Goal: Answer question/provide support: Answer question/provide support

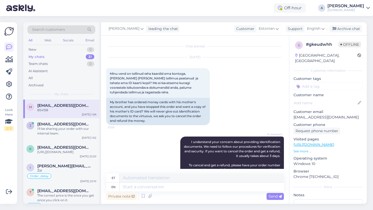
scroll to position [718, 0]
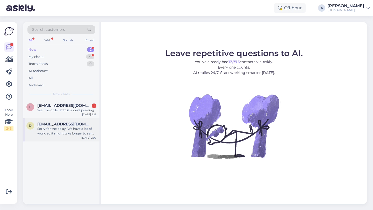
click at [70, 128] on div "Sorry for the delay. We have a lot of work, so it might take longer to send ord…" at bounding box center [66, 131] width 59 height 9
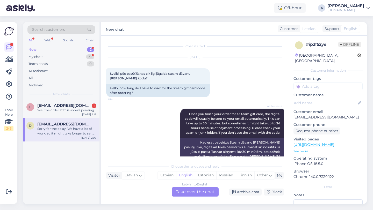
scroll to position [128, 0]
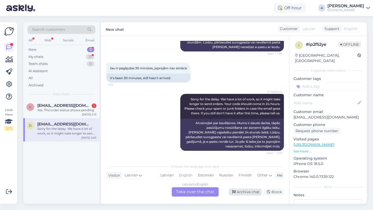
click at [250, 192] on div "Archive chat" at bounding box center [245, 192] width 33 height 7
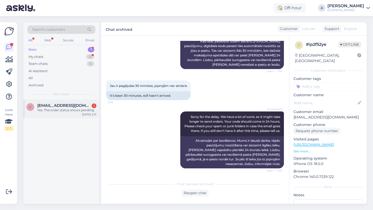
click at [88, 114] on div "[DATE] 2:13" at bounding box center [89, 115] width 14 height 4
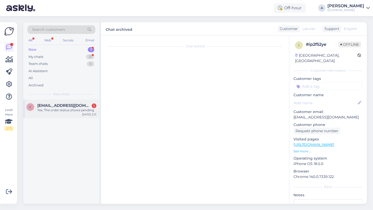
scroll to position [5, 0]
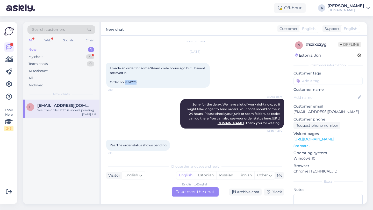
drag, startPoint x: 139, startPoint y: 84, endPoint x: 125, endPoint y: 83, distance: 13.7
click at [125, 83] on div "I made an order for some Steam code hours ago but I havent recieved it. Order n…" at bounding box center [157, 75] width 103 height 25
copy span "854775"
click at [189, 193] on div "English to English Take over the chat" at bounding box center [195, 191] width 47 height 9
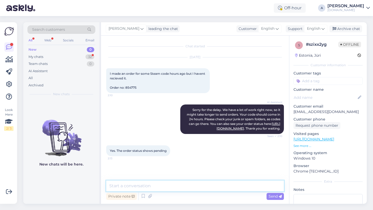
click at [174, 188] on textarea at bounding box center [194, 186] width 177 height 11
type textarea "Hey there!"
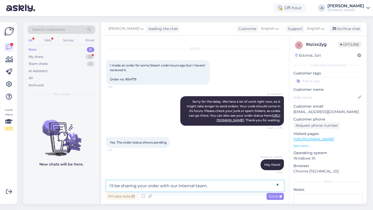
type textarea "I'll be sharing your order with our internal team."
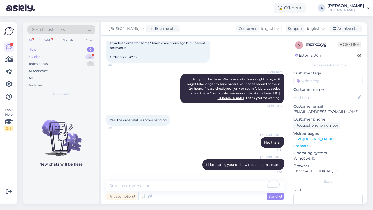
click at [89, 54] on div "32" at bounding box center [89, 56] width 9 height 5
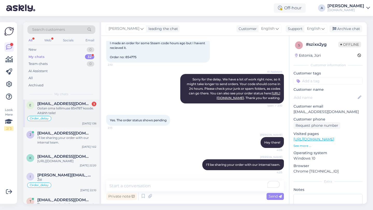
scroll to position [0, 0]
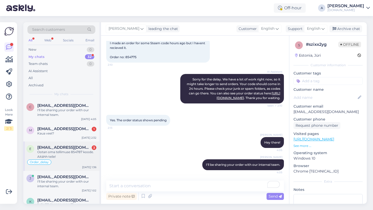
click at [56, 155] on div "Ootan oma tellimuse 854787 koode. Aitähh teile!" at bounding box center [66, 154] width 59 height 9
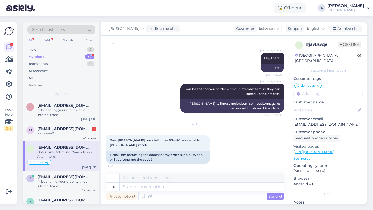
scroll to position [4295, 0]
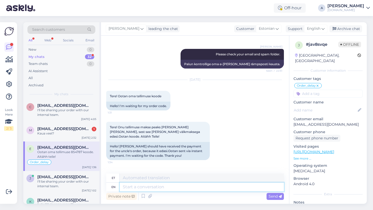
click at [141, 186] on textarea at bounding box center [202, 187] width 164 height 9
drag, startPoint x: 181, startPoint y: 158, endPoint x: 171, endPoint y: 159, distance: 10.6
click at [171, 182] on div "I am waiting for the code for my order 854787. Thank you!" at bounding box center [154, 186] width 97 height 9
click at [175, 182] on div "I am waiting for the code for my order 854787. Thank you!" at bounding box center [154, 186] width 97 height 9
drag, startPoint x: 182, startPoint y: 159, endPoint x: 171, endPoint y: 159, distance: 11.1
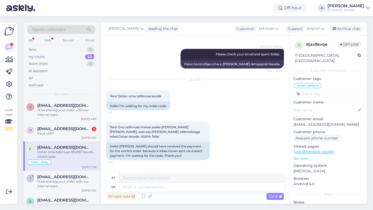
click at [171, 182] on div "I am waiting for the code for my order 854787. Thank you!" at bounding box center [154, 186] width 97 height 9
copy div "854787"
click at [138, 187] on textarea at bounding box center [202, 187] width 164 height 9
click at [140, 188] on textarea at bounding box center [202, 187] width 164 height 9
type textarea "I alre"
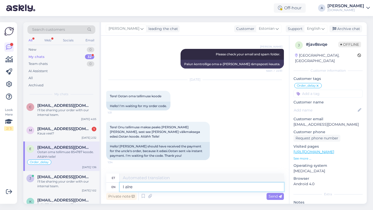
type textarea "[PERSON_NAME]"
type textarea "I already sha"
type textarea "Ma juba"
type textarea "I already shared the"
type textarea "Ma juba jagasin"
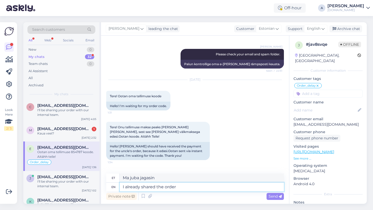
type textarea "I already shared the order"
type textarea "Jagasin juba tellimust"
type textarea "I already shared the order with our"
type textarea "Jagasin tellimust juba kellegagi"
type textarea "I already shared the order with our int"
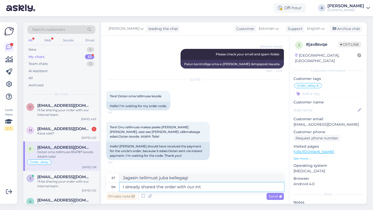
type textarea "Jagasin tellimust juba meiega"
type textarea "I already shared the order with our internal team"
type textarea "Jagasin tellimuse juba meie siseringiga"
type textarea "I already shared the order with our internal team. O"
type textarea "Jagasin tellimust juba meie sisemise meeskonnaga."
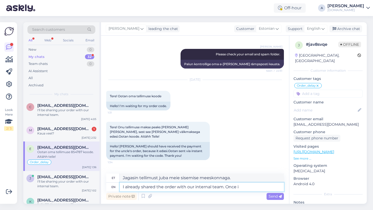
type textarea "I already shared the order with our internal team. Once i"
type textarea "Jagasin tellimust juba meie sisemise meeskonnaga. Kord"
type textarea "I already shared the order with our internal team. Once i"
type textarea "Jagasin tellimust juba meie sisemise meeskonnaga. Kui ma"
type textarea "I already shared the order with our internal team. Once"
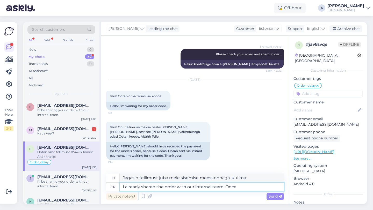
type textarea "Jagasin tellimust juba meie sisemise meeskonnaga. Kord"
type textarea "I already shared the order with our internal team. Once I"
type textarea "Jagasin tellimust juba meie sisemise meeskonnaga. Kui ma"
type textarea "I already shared the order with our internal team. Once I get an"
type textarea "Jagasin tellimuse juba meie sisemise meeskonnaga. Kui ma selle kätte saan."
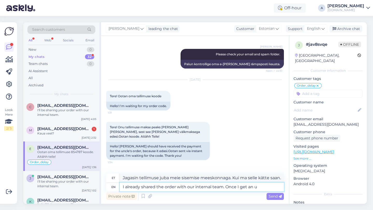
type textarea "I already shared the order with our internal team. Once I get an up"
type textarea "Jagasin tellimuse juba meie sisemise meeskonnaga. Kui ma selle kätte saan"
type textarea "I already shared the order with our internal team. Once I get an update f"
type textarea "Jagasin tellimust juba meie sisemise meeskonnaga. Kui saan värskenduse,"
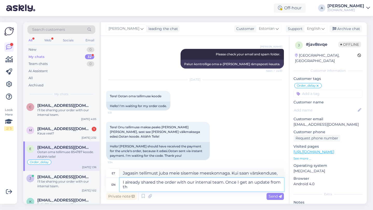
type textarea "I already shared the order with our internal team. Once I get an update from the"
type textarea "Jagasin tellimust juba meie sisemise meeskonnaga. Kui saan värskenduse..."
type textarea "I already shared the order with our internal team. Once I get an update from th…"
type textarea "Jagasin tellimust juba meie sisemise meeskonnaga. Kui saan neilt värskenduse"
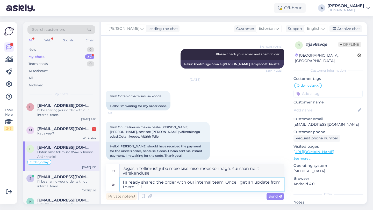
type textarea "I already shared the order with our internal team. Once I get an update from th…"
type textarea "Jagasin tellimust juba meie sisemise meeskonnaga. Kui ma neilt värskenduse saan…"
type textarea "I already shared the order with our internal team. Once I get an update from th…"
type textarea "Jagasin tellimust juba meie sisemise meeskonnaga. Kui ma neilt värskenduse saan…"
type textarea "I already shared the order with our internal team. Once I get an update from th…"
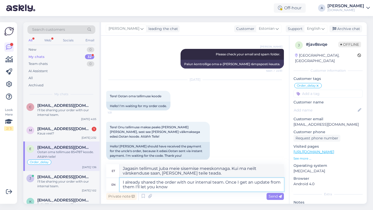
type textarea "Jagasin tellimust juba meie sisemise meeskonnaga. Kui saan neilt värskenduse, […"
type textarea "I already shared the order with our internal team. Once I get an update from th…"
type textarea "Jagasin tellimuse juba meie sisemise meeskonnaga. Niipea kui saan neilt värsken…"
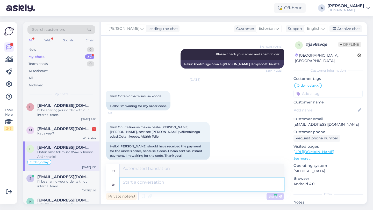
scroll to position [4335, 0]
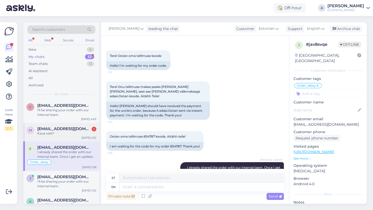
click at [67, 133] on div "Kaua veel?" at bounding box center [66, 133] width 59 height 5
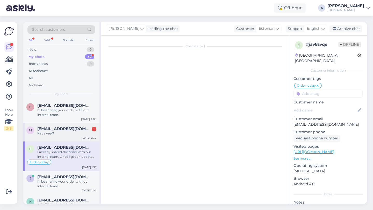
scroll to position [749, 0]
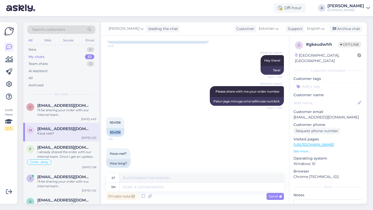
drag, startPoint x: 122, startPoint y: 126, endPoint x: 106, endPoint y: 126, distance: 16.3
click at [106, 126] on div "Chat started [DATE] Minu vend on tellinud raha kaardid ema kontoga, [PERSON_NAM…" at bounding box center [195, 120] width 188 height 168
copy div "854158"
click at [144, 186] on textarea at bounding box center [202, 187] width 164 height 9
type textarea "Once"
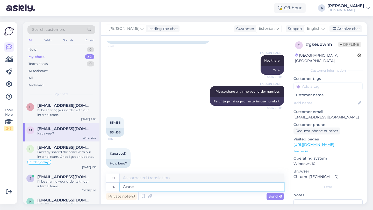
type textarea "Kord"
type textarea "Once I g"
type textarea "Kui ma kord"
type textarea "Once I"
type textarea "Kui ma"
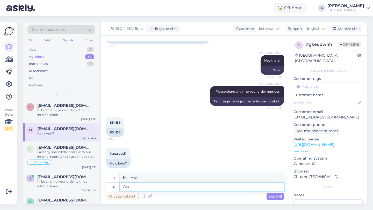
type textarea "O"
type textarea "Kord"
type textarea "I"
click at [70, 158] on div "I already shared the order with our internal team. Once I get an update from th…" at bounding box center [66, 154] width 59 height 9
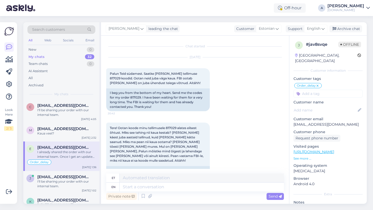
scroll to position [4267, 0]
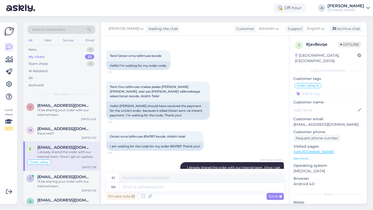
drag, startPoint x: 280, startPoint y: 145, endPoint x: 184, endPoint y: 138, distance: 97.0
click at [184, 162] on div "[PERSON_NAME] already shared the order with our internal team. Once I get an up…" at bounding box center [231, 170] width 103 height 16
copy span "I already shared the order with our internal team. Once I get an update from th…"
click at [42, 134] on div "Kaua veel?" at bounding box center [66, 133] width 59 height 5
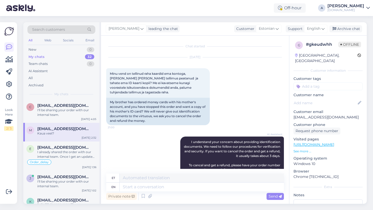
scroll to position [749, 0]
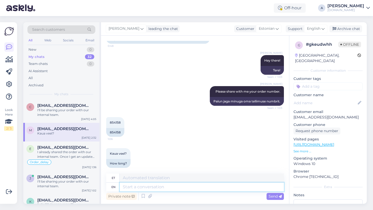
click at [131, 184] on textarea at bounding box center [202, 187] width 164 height 9
paste textarea "I already shared the order with our internal team. Once I get an update from th…"
type textarea "I already shared the order with our internal team. Once I get an update from th…"
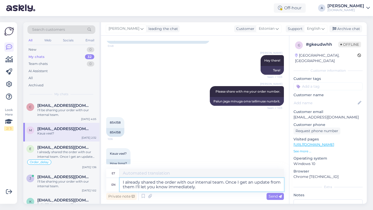
type textarea "Jagasin tellimuse juba meie sisemise meeskonnaga. Niipea kui saan neilt värsken…"
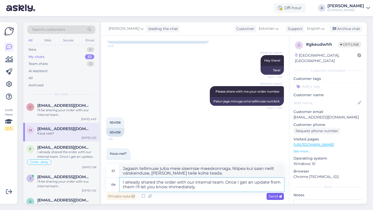
type textarea "I already shared the order with our internal team. Once I get an update from th…"
click at [273, 196] on span "Send" at bounding box center [274, 196] width 13 height 5
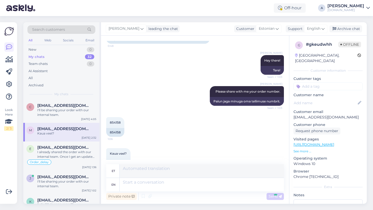
scroll to position [789, 0]
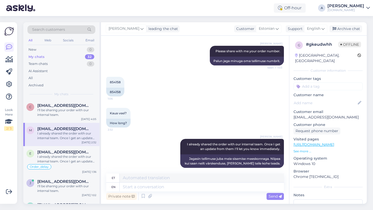
click at [307, 83] on input at bounding box center [327, 87] width 69 height 8
type input "orde"
click at [323, 99] on span "Order_delay" at bounding box center [327, 100] width 19 height 3
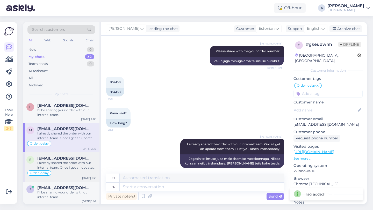
click at [57, 163] on div "I already shared the order with our internal team. Once I get an update from th…" at bounding box center [66, 165] width 59 height 9
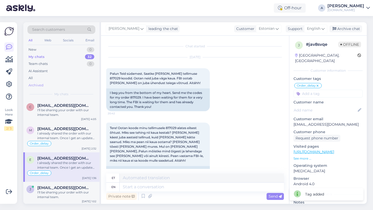
scroll to position [4267, 0]
